Goal: Transaction & Acquisition: Purchase product/service

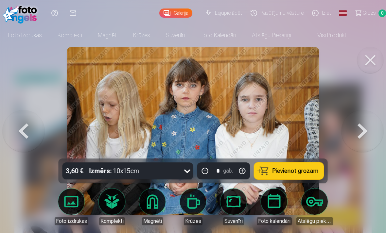
click at [375, 64] on button at bounding box center [370, 60] width 26 height 26
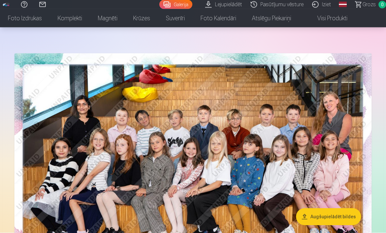
scroll to position [19, 0]
click at [344, 105] on img at bounding box center [192, 172] width 357 height 238
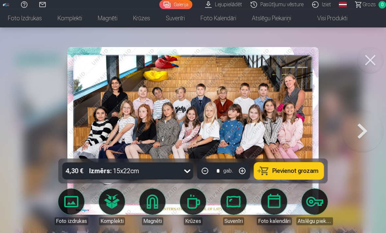
click at [354, 119] on button at bounding box center [362, 131] width 42 height 42
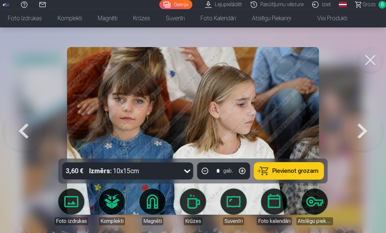
click at [25, 132] on button at bounding box center [24, 131] width 42 height 42
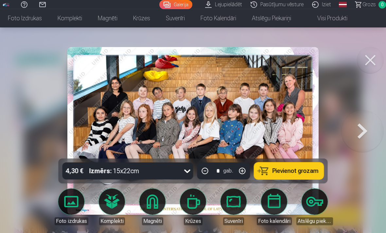
click at [318, 171] on button "Pievienot grozam" at bounding box center [289, 171] width 70 height 17
click at [375, 56] on button at bounding box center [370, 60] width 26 height 26
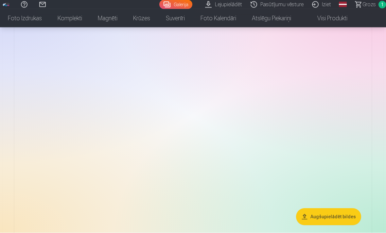
scroll to position [783, 0]
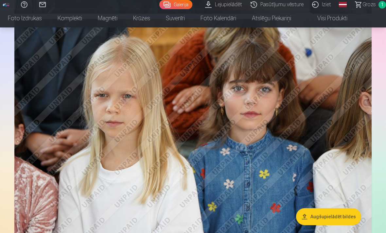
click at [345, 229] on img at bounding box center [192, 138] width 357 height 238
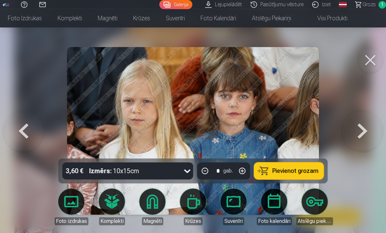
click at [320, 180] on button "Pievienot grozam" at bounding box center [289, 171] width 70 height 17
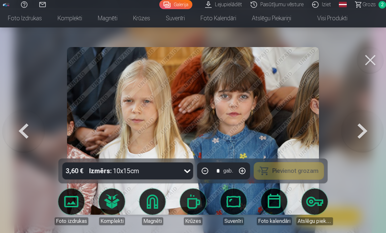
click at [374, 58] on button at bounding box center [370, 60] width 26 height 26
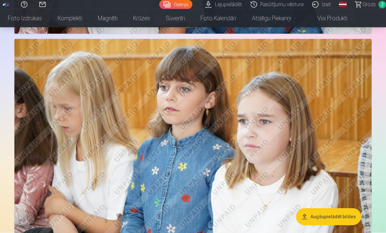
scroll to position [1006, 0]
click at [346, 225] on button "Augšupielādēt bildes" at bounding box center [328, 216] width 65 height 17
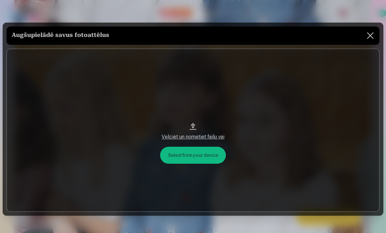
click at [364, 40] on button at bounding box center [370, 35] width 18 height 18
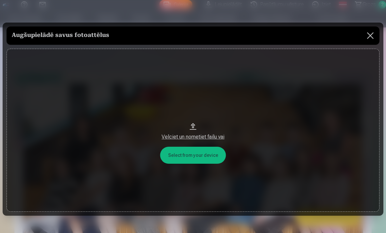
scroll to position [1006, 0]
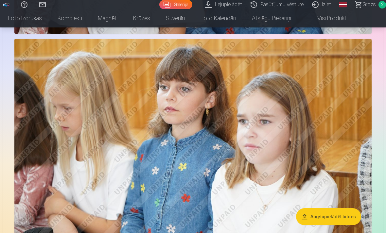
click at [346, 89] on img at bounding box center [192, 158] width 357 height 238
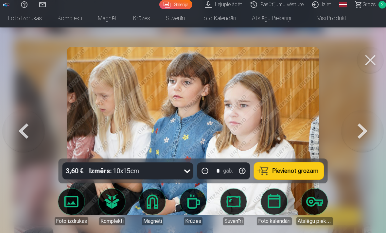
click at [320, 180] on button "Pievienot grozam" at bounding box center [289, 171] width 70 height 17
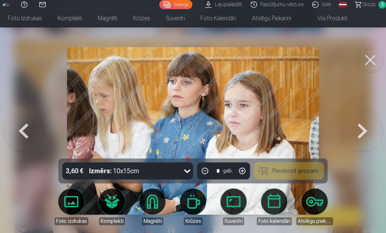
click at [372, 59] on button at bounding box center [370, 60] width 26 height 26
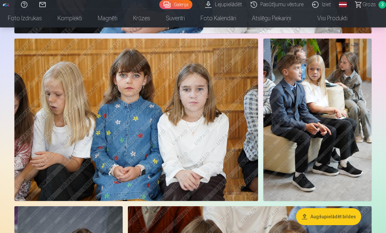
scroll to position [1250, 0]
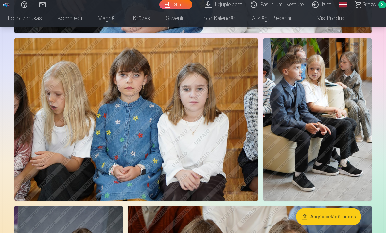
click at [228, 101] on img at bounding box center [136, 119] width 244 height 162
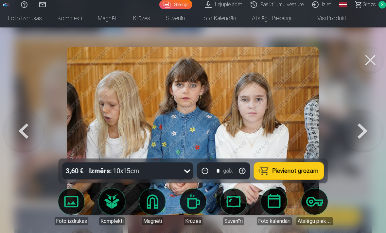
click at [321, 180] on button "Pievienot grozam" at bounding box center [289, 171] width 70 height 17
click at [374, 63] on button at bounding box center [370, 60] width 26 height 26
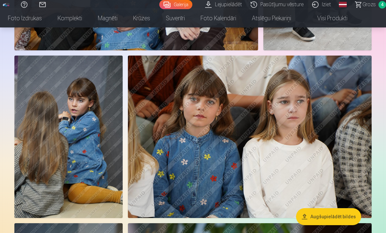
scroll to position [1400, 0]
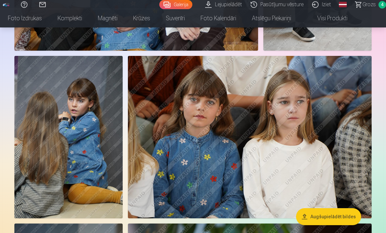
click at [86, 87] on img at bounding box center [68, 137] width 108 height 163
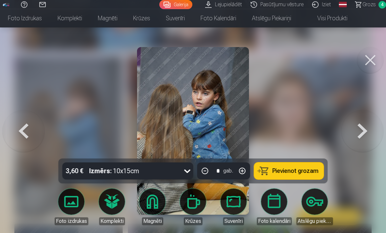
click at [311, 174] on span "Pievienot grozam" at bounding box center [295, 171] width 46 height 6
click at [369, 69] on button at bounding box center [370, 60] width 26 height 26
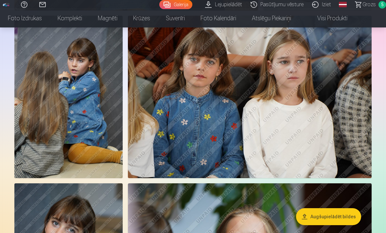
scroll to position [1443, 0]
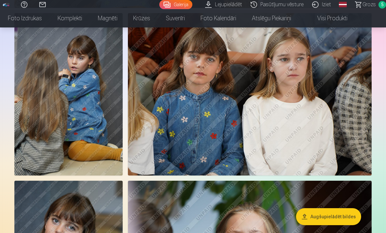
click at [339, 72] on img at bounding box center [250, 94] width 244 height 162
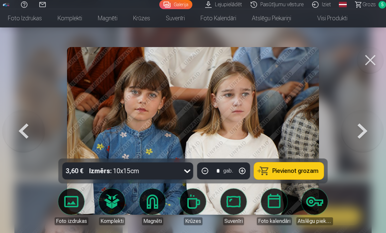
click at [308, 174] on span "Pievienot grozam" at bounding box center [295, 171] width 46 height 6
click at [370, 55] on button at bounding box center [370, 60] width 26 height 26
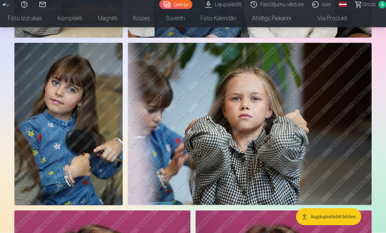
scroll to position [1581, 0]
click at [100, 75] on img at bounding box center [68, 124] width 108 height 163
click at [90, 85] on img at bounding box center [68, 124] width 108 height 163
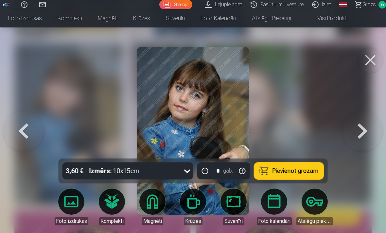
click at [315, 180] on button "Pievienot grozam" at bounding box center [289, 171] width 70 height 17
click at [374, 62] on button at bounding box center [370, 60] width 26 height 26
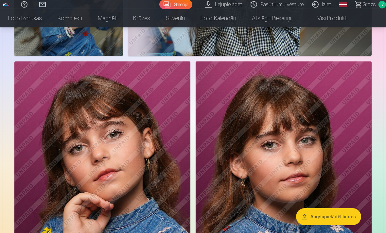
scroll to position [1774, 0]
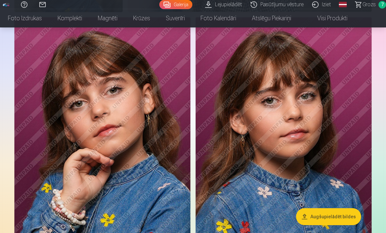
click at [171, 65] on img at bounding box center [102, 149] width 176 height 264
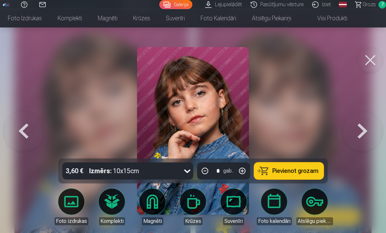
click at [300, 179] on div at bounding box center [193, 116] width 386 height 233
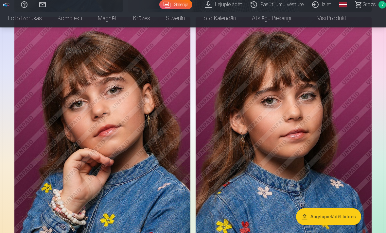
click at [172, 72] on img at bounding box center [102, 149] width 176 height 264
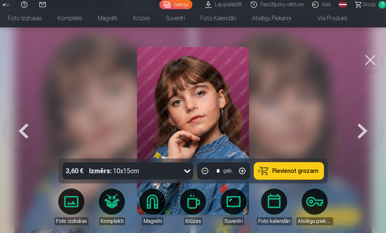
click at [308, 180] on button "Pievienot grozam" at bounding box center [289, 171] width 70 height 17
click at [373, 60] on button at bounding box center [370, 60] width 26 height 26
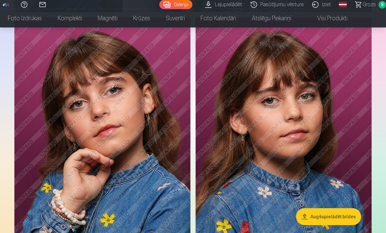
click at [347, 93] on img at bounding box center [284, 149] width 176 height 264
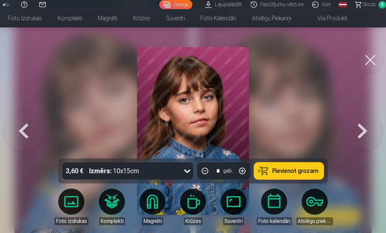
click at [303, 174] on span "Pievienot grozam" at bounding box center [295, 171] width 46 height 6
click at [373, 54] on button at bounding box center [370, 60] width 26 height 26
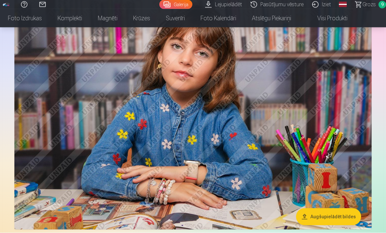
scroll to position [2069, 0]
click at [332, 157] on img at bounding box center [192, 110] width 357 height 238
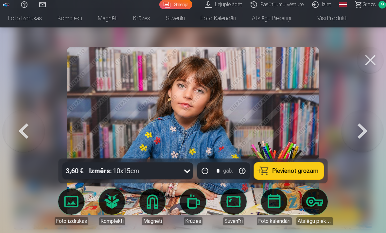
click at [321, 180] on button "Pievienot grozam" at bounding box center [289, 171] width 70 height 17
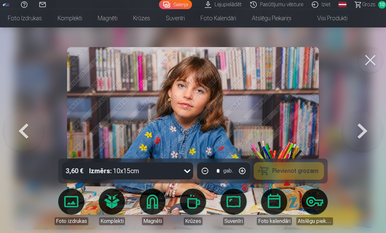
click at [373, 58] on button at bounding box center [370, 60] width 26 height 26
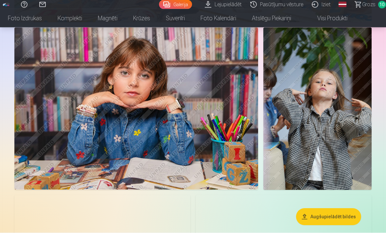
scroll to position [2277, 0]
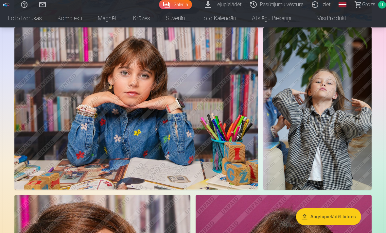
click at [241, 91] on img at bounding box center [136, 108] width 244 height 162
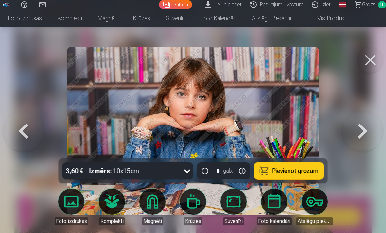
click at [310, 180] on button "Pievienot grozam" at bounding box center [289, 171] width 70 height 17
click at [371, 62] on button at bounding box center [370, 60] width 26 height 26
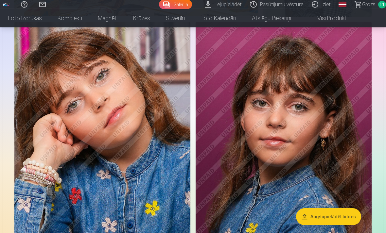
scroll to position [2444, 0]
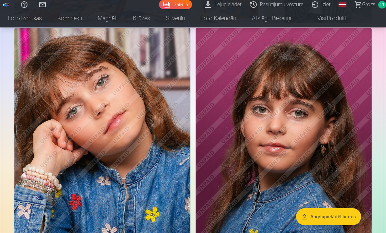
click at [165, 70] on img at bounding box center [102, 160] width 176 height 264
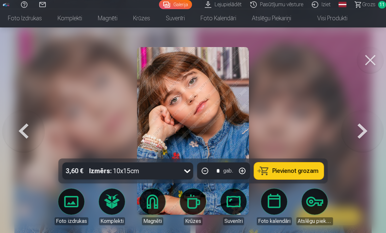
click at [296, 174] on span "Pievienot grozam" at bounding box center [295, 171] width 46 height 6
click at [374, 66] on button at bounding box center [370, 60] width 26 height 26
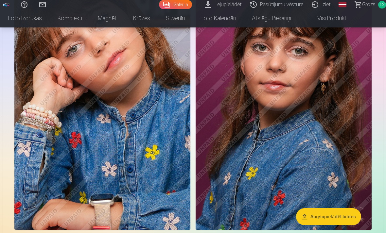
scroll to position [2505, 0]
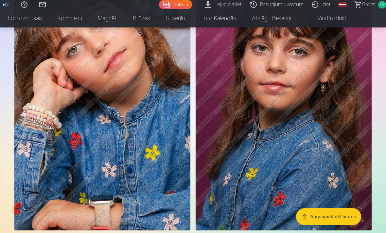
click at [339, 83] on img at bounding box center [284, 99] width 176 height 264
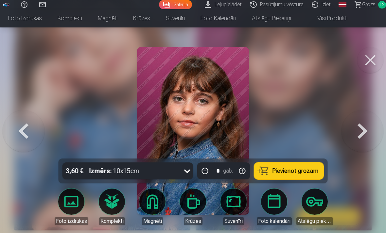
click at [310, 174] on span "Pievienot grozam" at bounding box center [295, 171] width 46 height 6
click at [369, 50] on button at bounding box center [370, 60] width 26 height 26
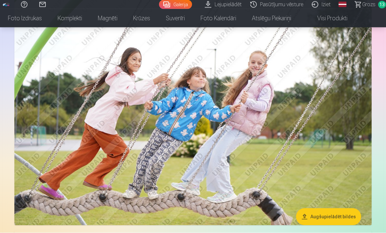
scroll to position [2754, 0]
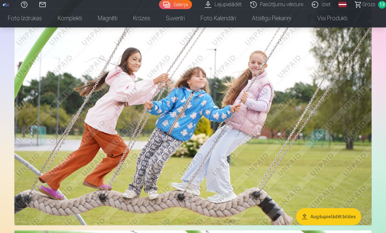
click at [327, 157] on img at bounding box center [192, 106] width 357 height 238
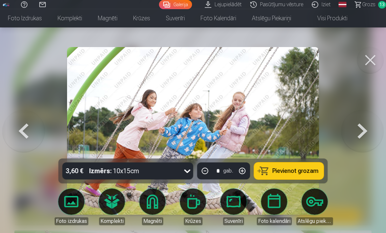
scroll to position [2760, 0]
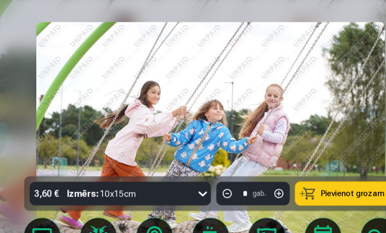
click at [272, 168] on span "Pievienot grozam" at bounding box center [295, 171] width 46 height 6
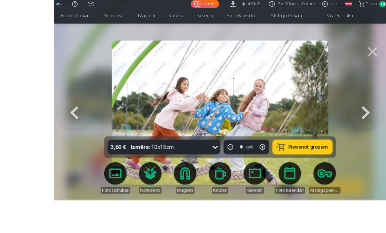
scroll to position [2768, 0]
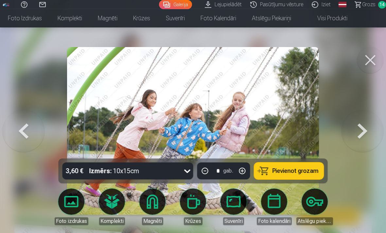
click at [368, 59] on button at bounding box center [370, 60] width 26 height 26
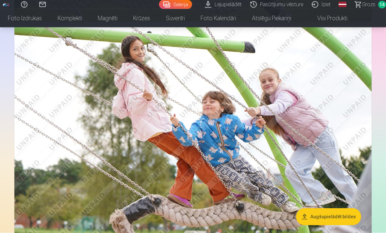
scroll to position [2962, 0]
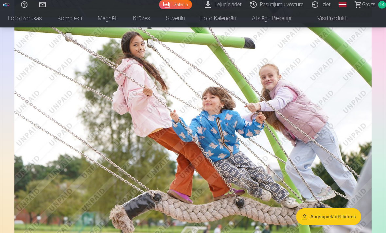
click at [330, 88] on img at bounding box center [192, 142] width 357 height 238
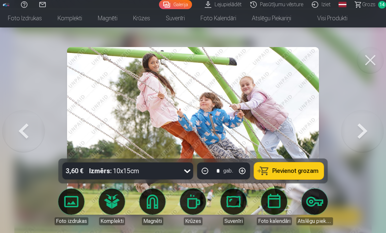
click at [314, 174] on span "Pievienot grozam" at bounding box center [295, 171] width 46 height 6
click at [374, 59] on button at bounding box center [370, 60] width 26 height 26
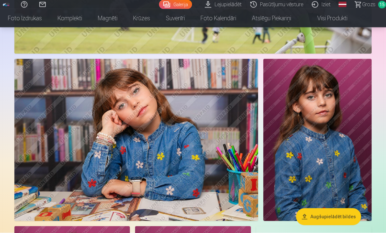
scroll to position [3169, 0]
click at [226, 110] on img at bounding box center [136, 140] width 244 height 162
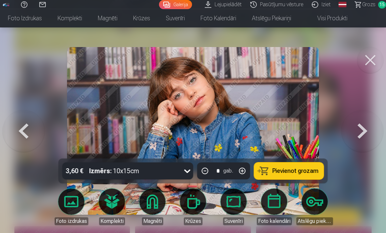
click at [313, 180] on button "Pievienot grozam" at bounding box center [289, 171] width 70 height 17
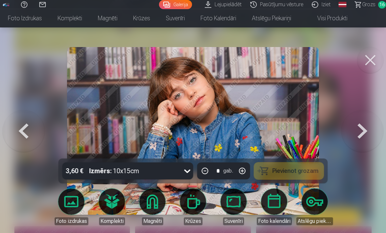
click at [375, 56] on button at bounding box center [370, 60] width 26 height 26
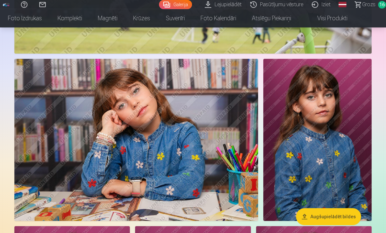
click at [352, 104] on img at bounding box center [317, 140] width 108 height 163
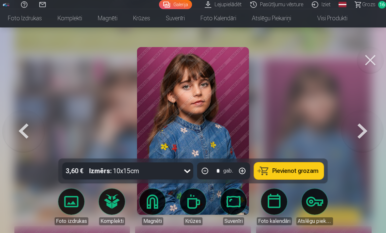
click at [308, 180] on button "Pievienot grozam" at bounding box center [289, 171] width 70 height 17
click at [372, 58] on button at bounding box center [370, 60] width 26 height 26
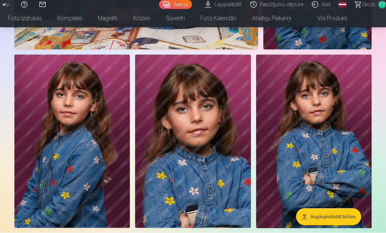
scroll to position [3340, 0]
click at [77, 83] on img at bounding box center [71, 141] width 115 height 173
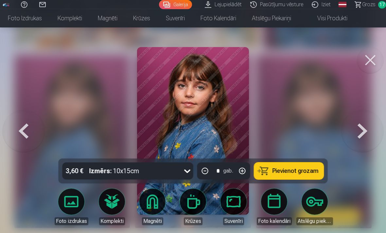
click at [320, 180] on button "Pievienot grozam" at bounding box center [289, 171] width 70 height 17
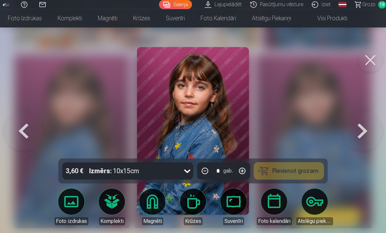
click at [373, 60] on button at bounding box center [370, 60] width 26 height 26
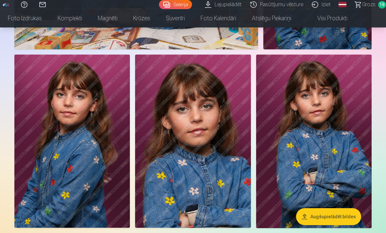
click at [231, 113] on img at bounding box center [192, 141] width 115 height 173
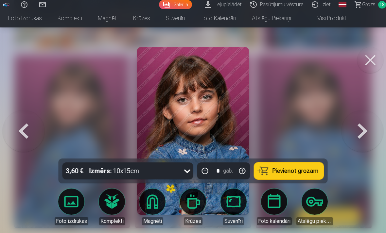
click at [316, 179] on div at bounding box center [193, 116] width 386 height 233
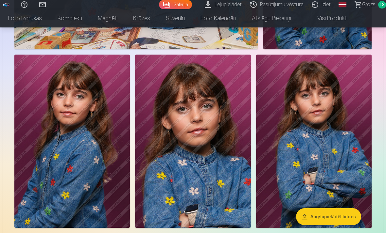
click at [225, 113] on img at bounding box center [192, 141] width 115 height 173
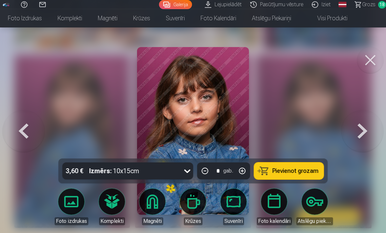
click at [280, 180] on button "Pievienot grozam" at bounding box center [289, 171] width 70 height 17
click at [375, 57] on button at bounding box center [370, 60] width 26 height 26
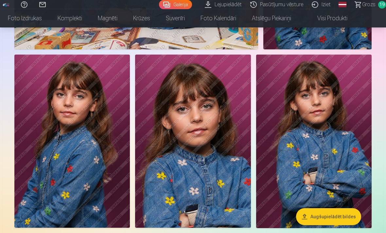
click at [340, 109] on img at bounding box center [313, 141] width 115 height 173
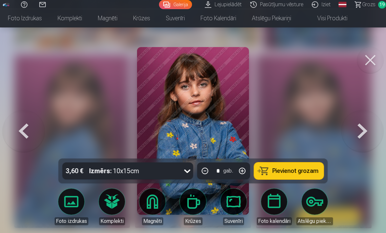
click at [311, 180] on button "Pievienot grozam" at bounding box center [289, 171] width 70 height 17
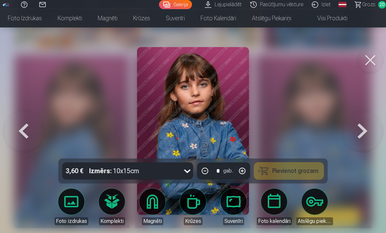
click at [375, 59] on button at bounding box center [370, 60] width 26 height 26
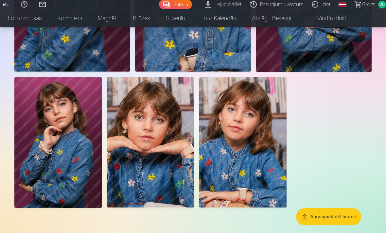
scroll to position [3497, 0]
click at [72, 112] on img at bounding box center [57, 142] width 87 height 131
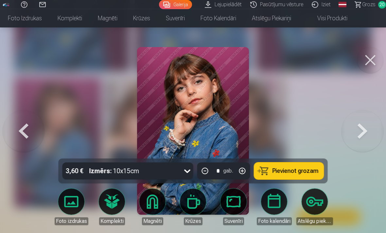
click at [311, 180] on button "Pievienot grozam" at bounding box center [289, 171] width 70 height 17
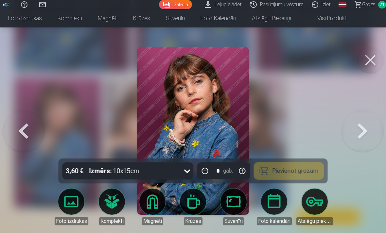
click at [369, 57] on button at bounding box center [370, 60] width 26 height 26
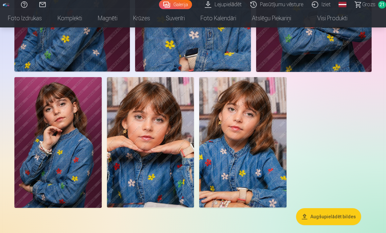
click at [161, 112] on img at bounding box center [150, 142] width 87 height 131
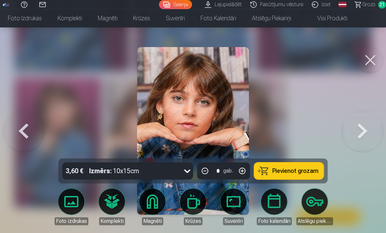
click at [307, 180] on button "Pievienot grozam" at bounding box center [289, 171] width 70 height 17
click at [372, 65] on button at bounding box center [370, 60] width 26 height 26
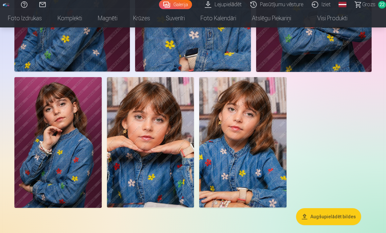
click at [270, 113] on img at bounding box center [242, 142] width 87 height 131
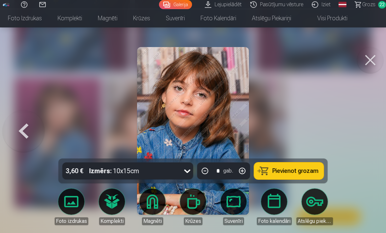
click at [306, 179] on div at bounding box center [193, 116] width 386 height 233
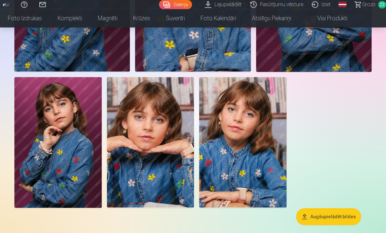
click at [268, 106] on img at bounding box center [242, 142] width 87 height 131
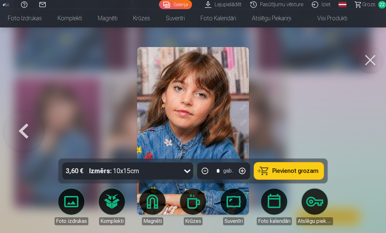
click at [304, 174] on span "Pievienot grozam" at bounding box center [295, 171] width 46 height 6
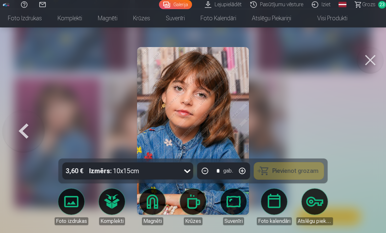
click at [371, 53] on button at bounding box center [370, 60] width 26 height 26
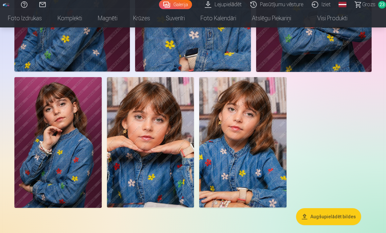
click at [383, 6] on span "23" at bounding box center [382, 5] width 8 height 8
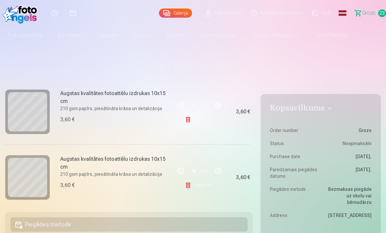
scroll to position [138, 0]
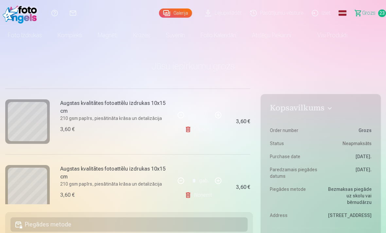
click at [207, 127] on link "Noņemt" at bounding box center [200, 129] width 30 height 13
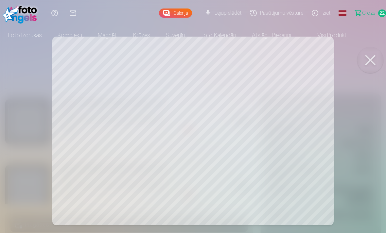
click at [355, 42] on link "Visi produkti" at bounding box center [327, 35] width 56 height 18
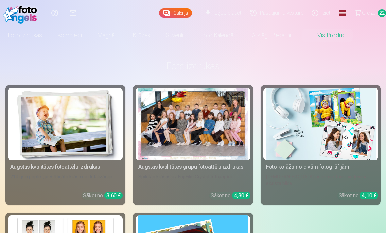
click at [371, 69] on h3 "Foto izdrukas" at bounding box center [192, 66] width 365 height 12
click at [381, 20] on link "Grozs 22" at bounding box center [367, 13] width 37 height 26
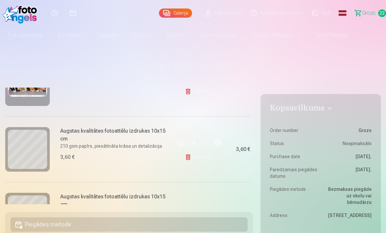
scroll to position [111, 0]
click at [202, 153] on link "Noņemt" at bounding box center [200, 156] width 30 height 13
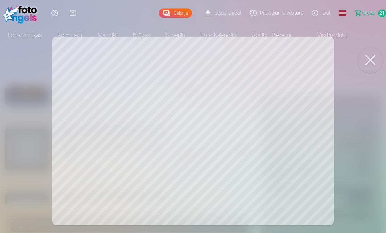
click at [374, 58] on button at bounding box center [370, 60] width 26 height 26
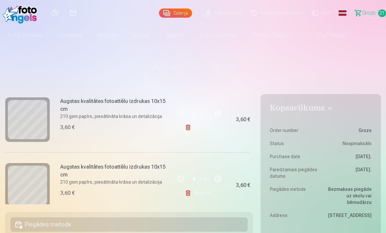
scroll to position [139, 0]
click at [192, 127] on link "Noņemt" at bounding box center [200, 128] width 30 height 13
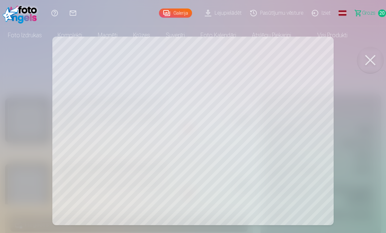
click at [372, 61] on button at bounding box center [370, 60] width 26 height 26
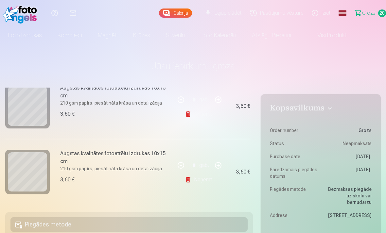
scroll to position [1066, 0]
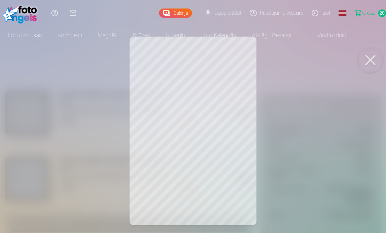
click at [361, 64] on button at bounding box center [370, 60] width 26 height 26
click at [378, 66] on button at bounding box center [370, 60] width 26 height 26
click at [374, 78] on div at bounding box center [193, 116] width 386 height 233
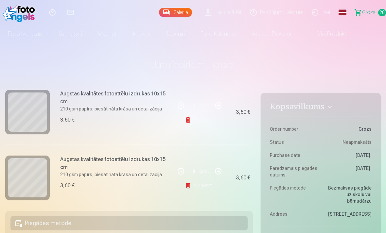
click at [365, 67] on h1 "Jūsu iepirkumu grozs" at bounding box center [192, 65] width 375 height 12
click at [95, 167] on h6 "Augstas kvalitātes fotoattēlu izdrukas 10x15 cm" at bounding box center [115, 164] width 111 height 16
click at [214, 185] on link "Noņemt" at bounding box center [200, 185] width 30 height 13
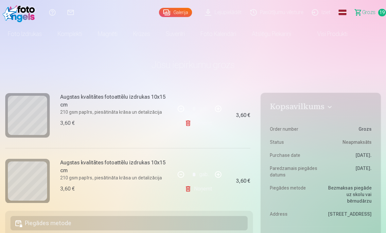
scroll to position [471, 0]
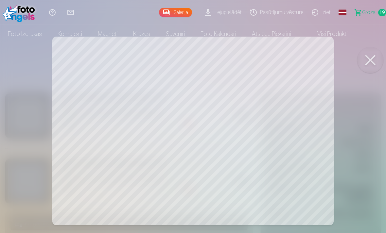
click at [384, 61] on div at bounding box center [193, 116] width 386 height 233
click at [371, 63] on button at bounding box center [370, 60] width 26 height 26
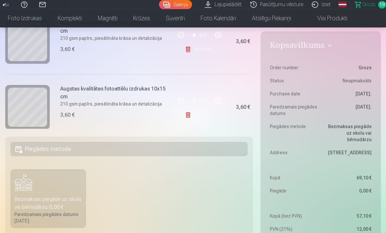
scroll to position [0, 0]
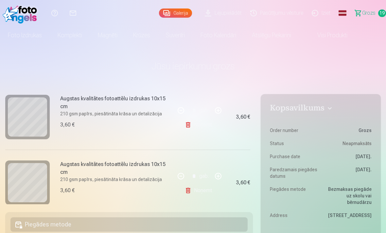
click at [369, 14] on span "Grozs" at bounding box center [368, 13] width 13 height 8
click at [369, 7] on link "Grozs 19" at bounding box center [367, 13] width 37 height 26
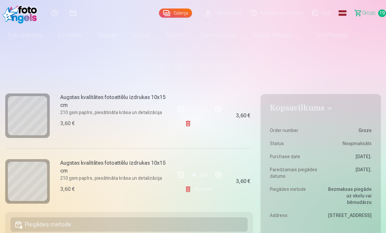
scroll to position [1195, 0]
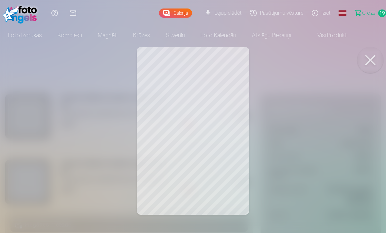
click at [377, 52] on button at bounding box center [370, 60] width 26 height 26
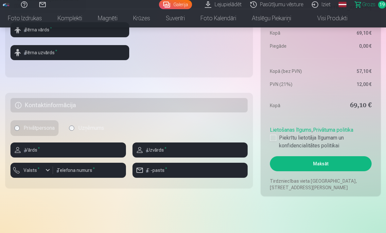
scroll to position [290, 0]
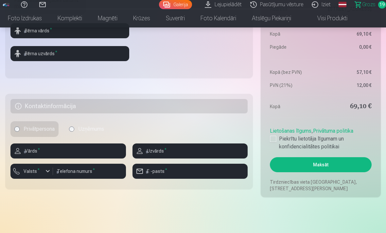
click at [359, 168] on button "Maksāt" at bounding box center [321, 164] width 102 height 15
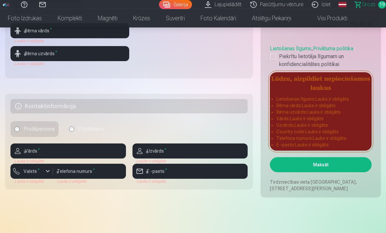
click at [278, 63] on label "Piekrītu lietotāja līgumam un konfidencialitātes politikai" at bounding box center [321, 61] width 102 height 16
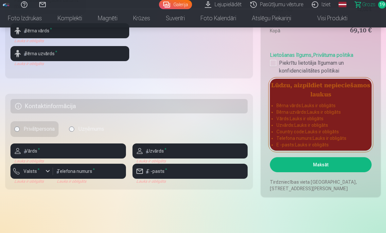
click at [357, 170] on button "Maksāt" at bounding box center [321, 164] width 102 height 15
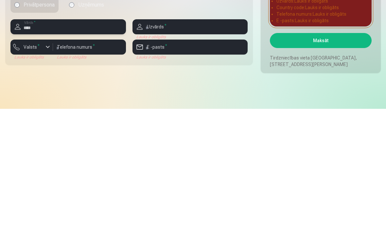
type input "****"
click at [176, 144] on input "text" at bounding box center [189, 151] width 115 height 15
type input "**********"
click at [104, 164] on input "number" at bounding box center [89, 171] width 73 height 15
type input "********"
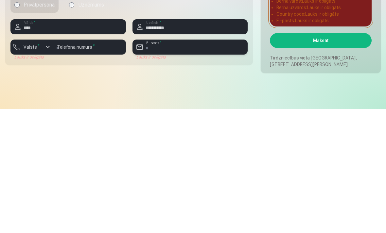
click at [203, 164] on input "email" at bounding box center [189, 171] width 115 height 15
type input "**********"
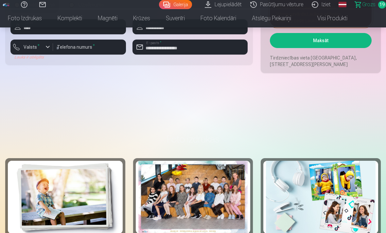
click at [328, 48] on button "Maksāt" at bounding box center [321, 40] width 102 height 15
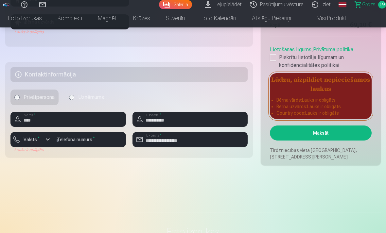
scroll to position [322, 0]
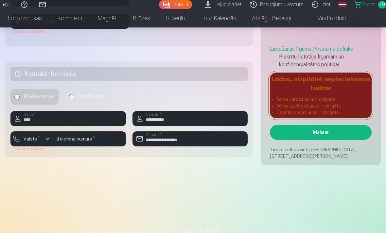
click at [334, 140] on button "Maksāt" at bounding box center [321, 132] width 102 height 15
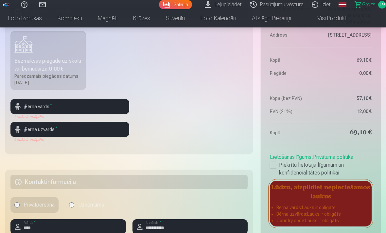
scroll to position [211, 0]
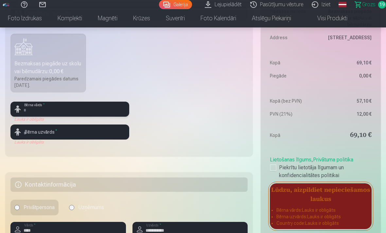
click at [108, 117] on input "text" at bounding box center [69, 109] width 119 height 15
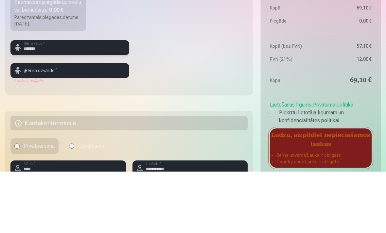
type input "*******"
click at [98, 125] on input "text" at bounding box center [69, 132] width 119 height 15
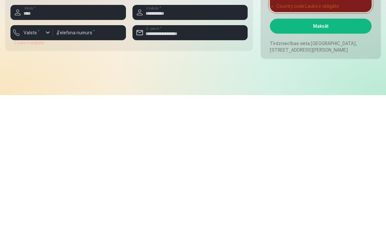
type input "******"
click at [329, 157] on button "Maksāt" at bounding box center [321, 164] width 102 height 15
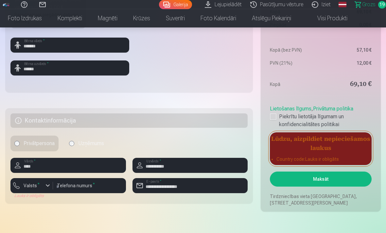
scroll to position [276, 0]
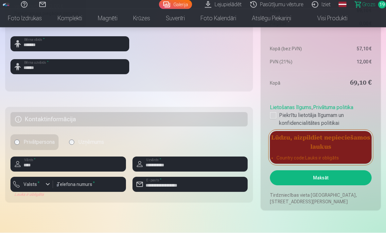
click at [332, 184] on button "Maksāt" at bounding box center [321, 178] width 102 height 15
click at [39, 188] on label "Valsts *" at bounding box center [31, 184] width 21 height 7
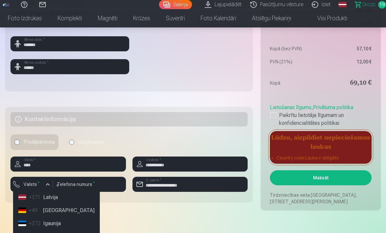
scroll to position [18, 0]
click at [66, 204] on li "+371 Latvija" at bounding box center [56, 197] width 81 height 13
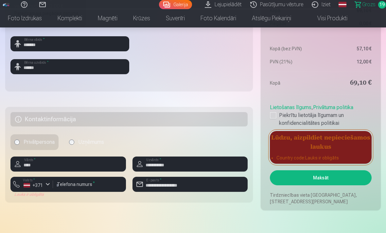
click at [335, 185] on button "Maksāt" at bounding box center [321, 177] width 102 height 15
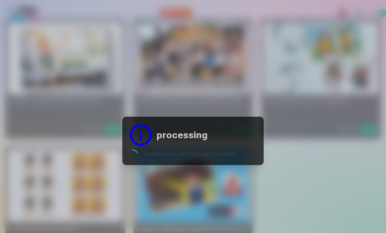
scroll to position [0, 0]
